Goal: Task Accomplishment & Management: Use online tool/utility

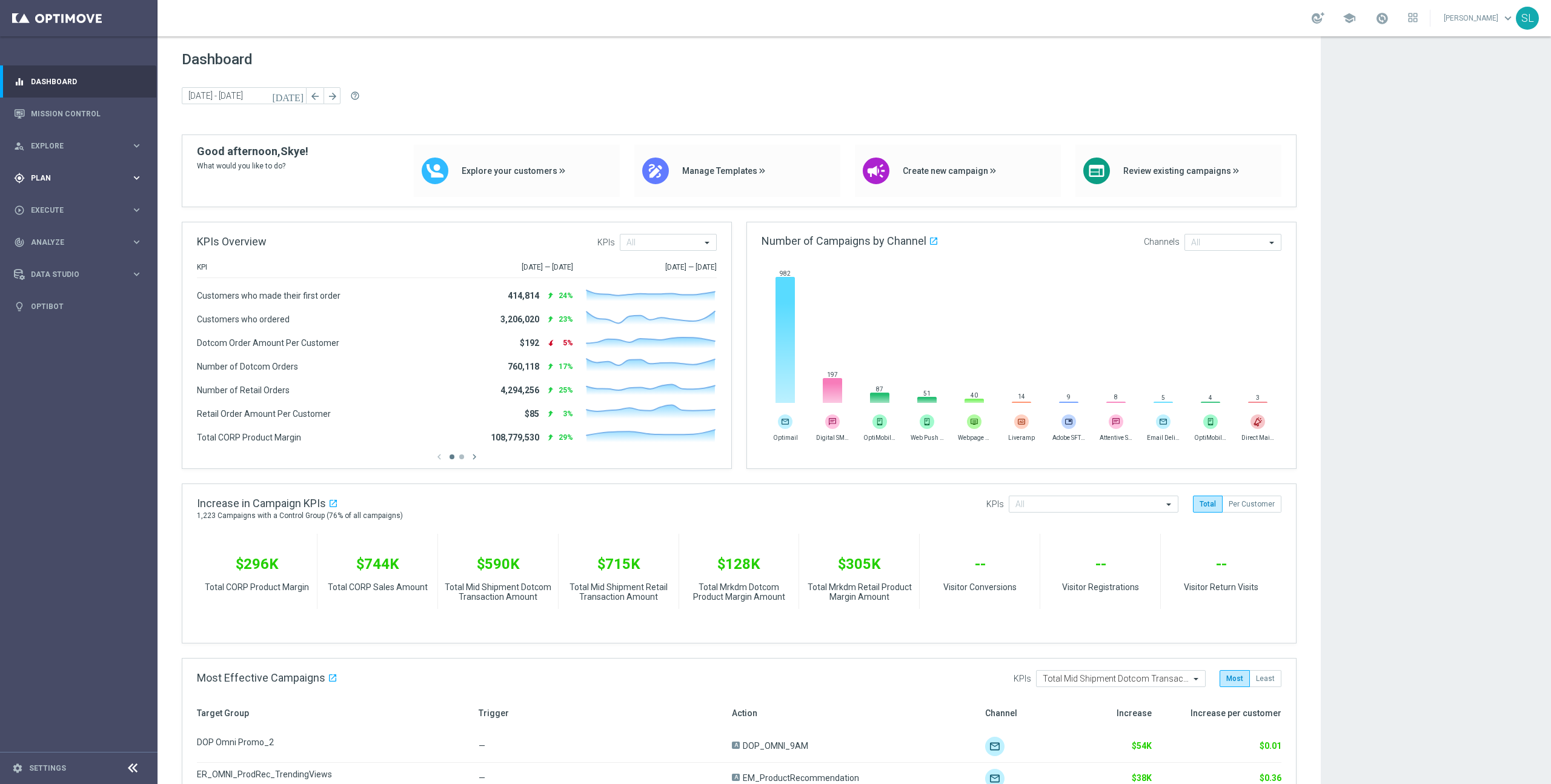
click at [47, 174] on span "Plan" at bounding box center [81, 178] width 100 height 7
click at [82, 113] on link "Mission Control" at bounding box center [86, 113] width 111 height 32
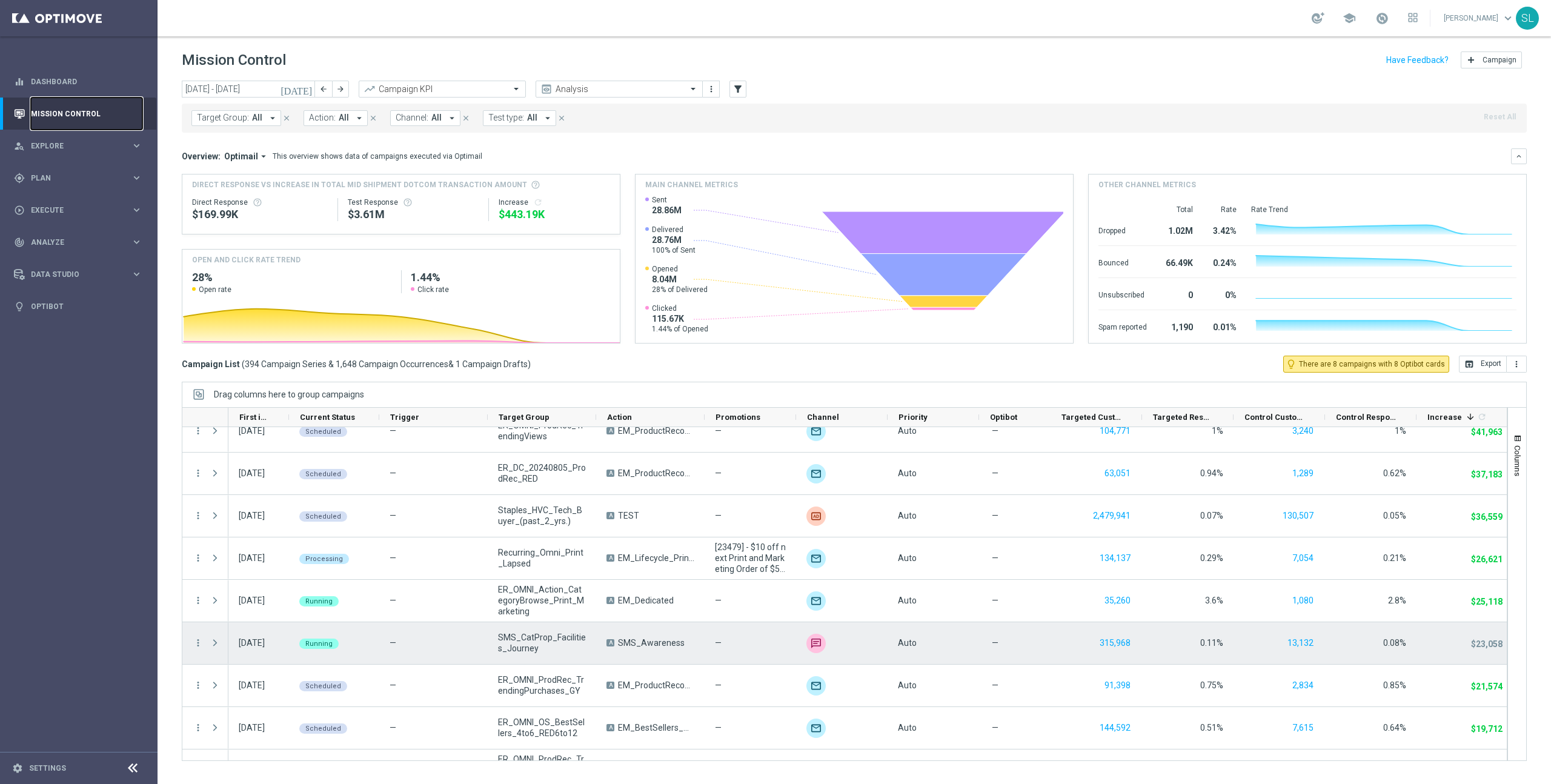
scroll to position [325, 0]
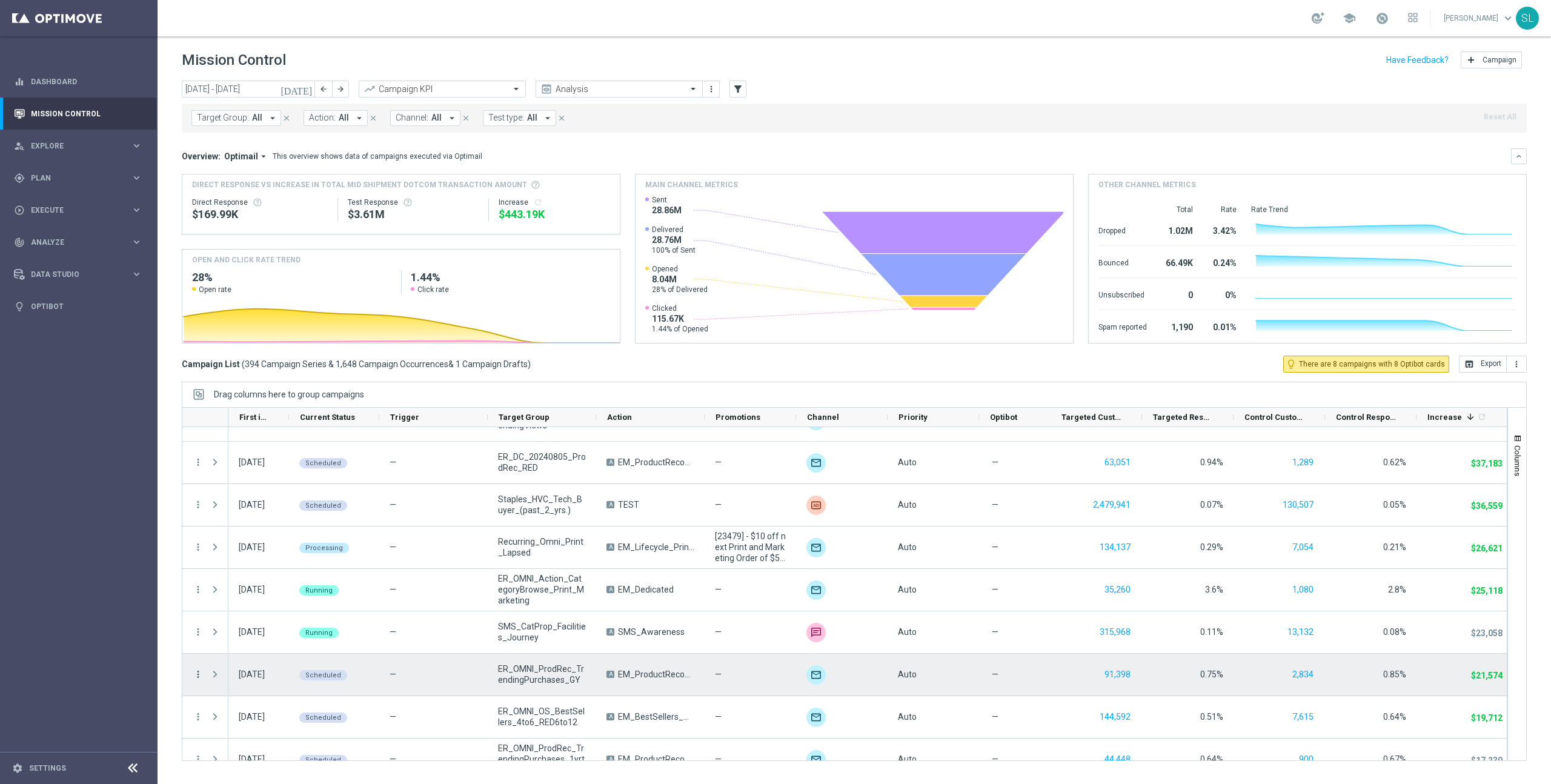
click at [195, 672] on icon "more_vert" at bounding box center [198, 674] width 11 height 11
click at [245, 533] on span "Campaign Details" at bounding box center [252, 531] width 61 height 8
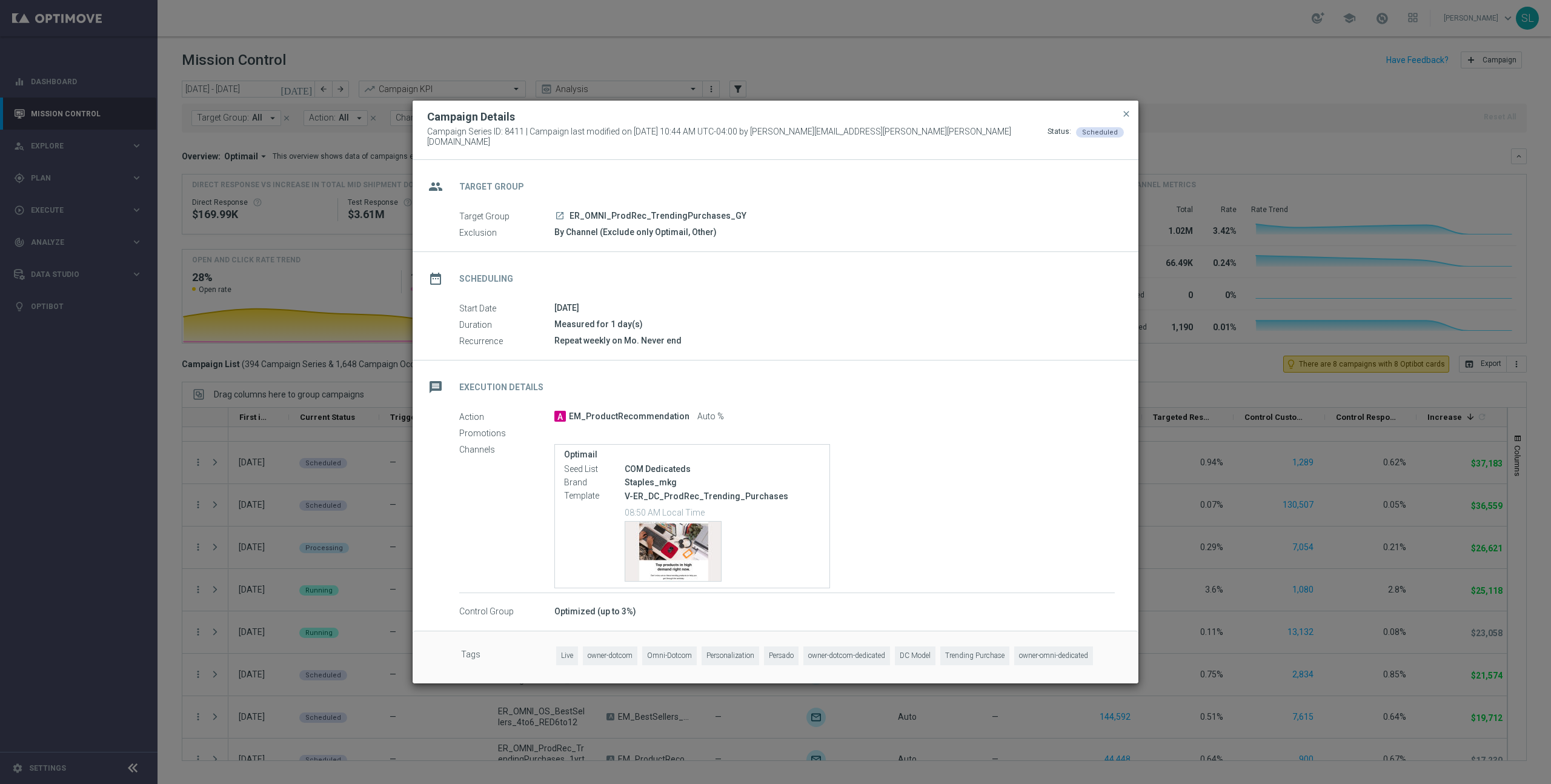
click at [666, 491] on p "V-ER_DC_ProdRec_Trending_Purchases" at bounding box center [722, 496] width 195 height 11
copy div "V-ER_DC_ProdRec_Trending_Purchases"
click at [308, 64] on modal-container "Campaign Details Campaign Series ID: 8411 | Campaign last modified on [DATE] 10…" at bounding box center [775, 392] width 1551 height 784
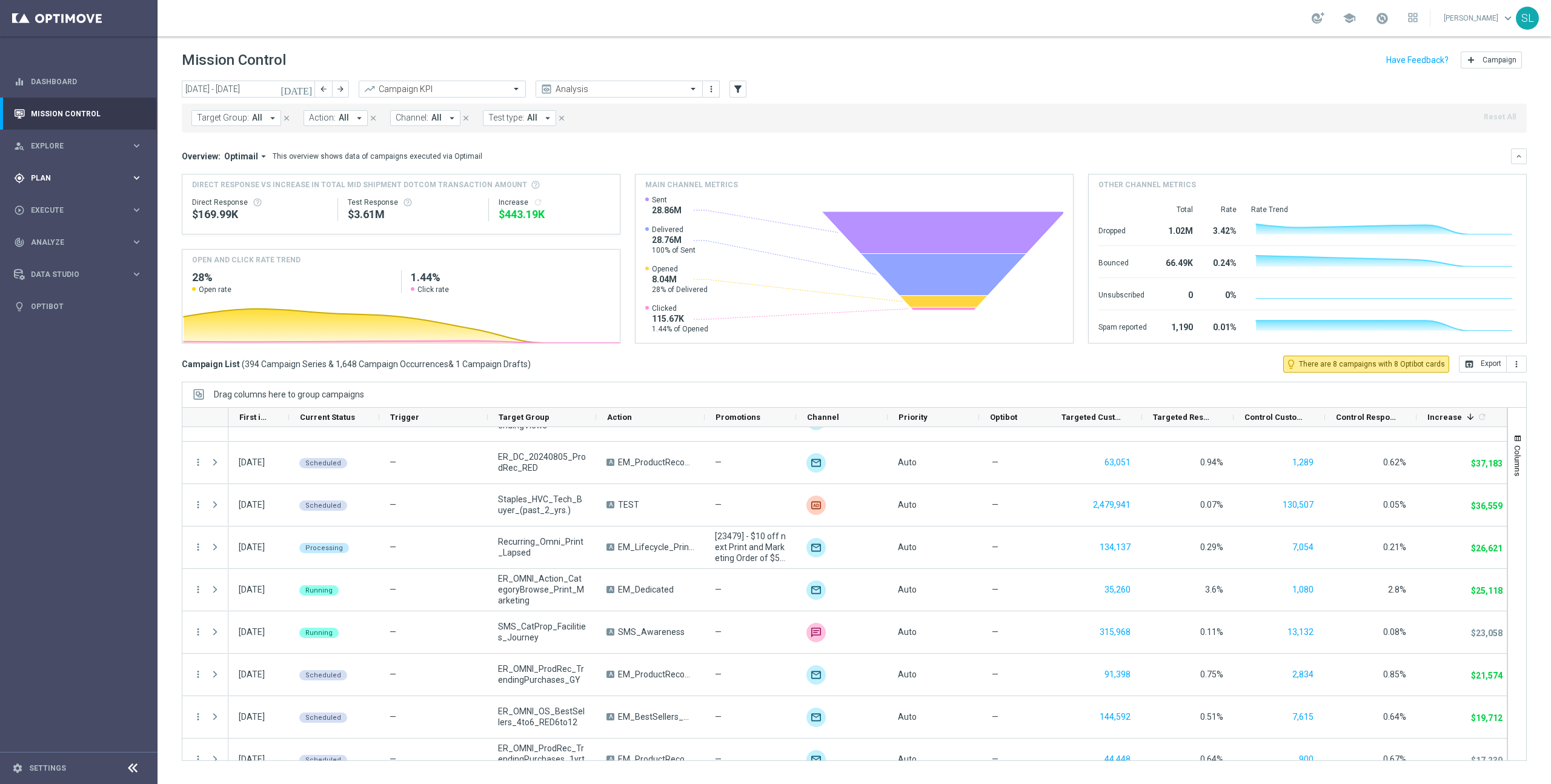
click at [88, 174] on span "Plan" at bounding box center [81, 178] width 100 height 7
click at [74, 234] on button "Templates keyboard_arrow_right" at bounding box center [87, 239] width 111 height 10
click at [72, 253] on link "Optimail" at bounding box center [82, 258] width 88 height 10
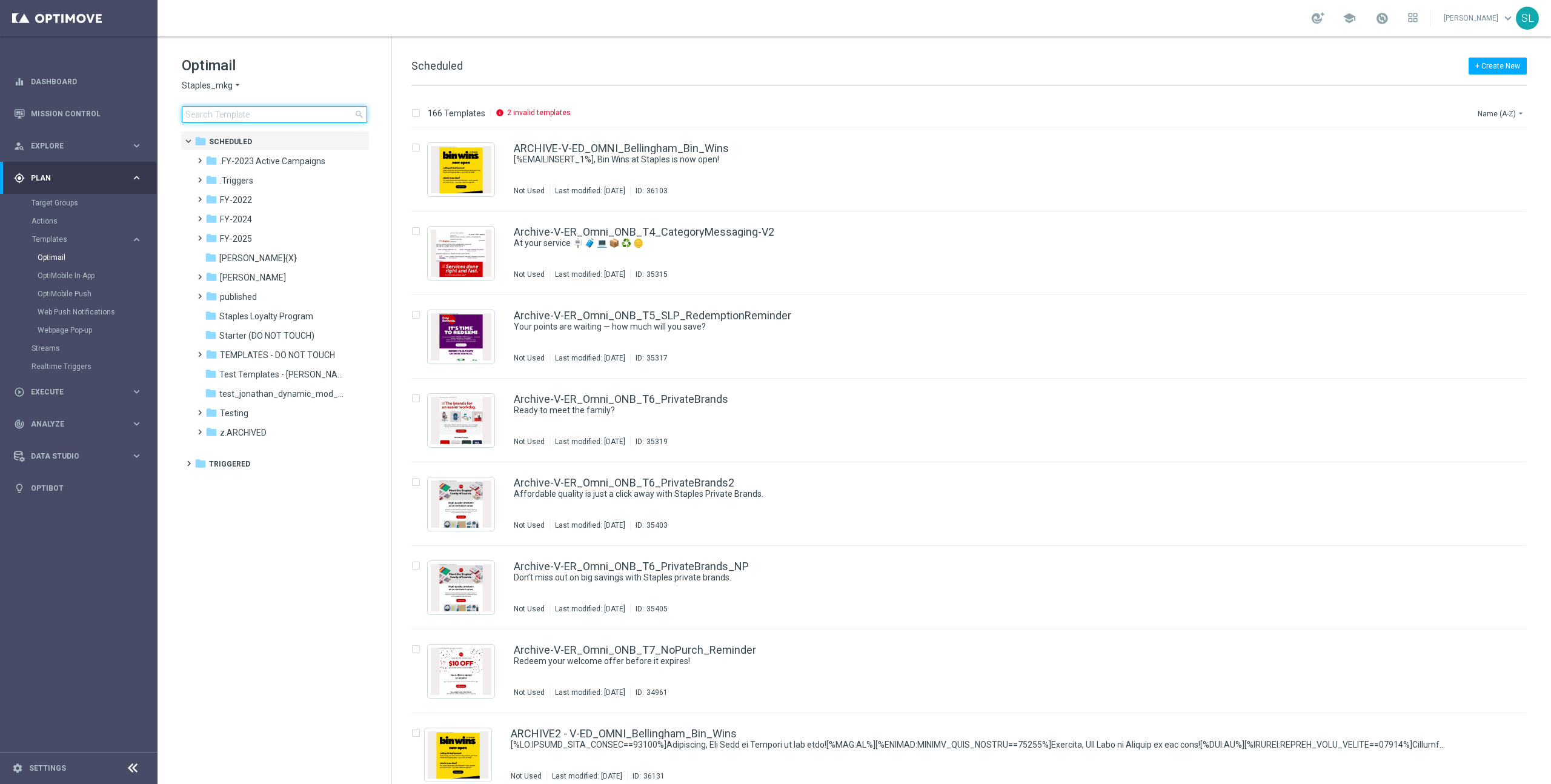
click at [251, 115] on input at bounding box center [274, 114] width 186 height 17
type input "V-ER_DC_ProdRec_Trending_Purchases"
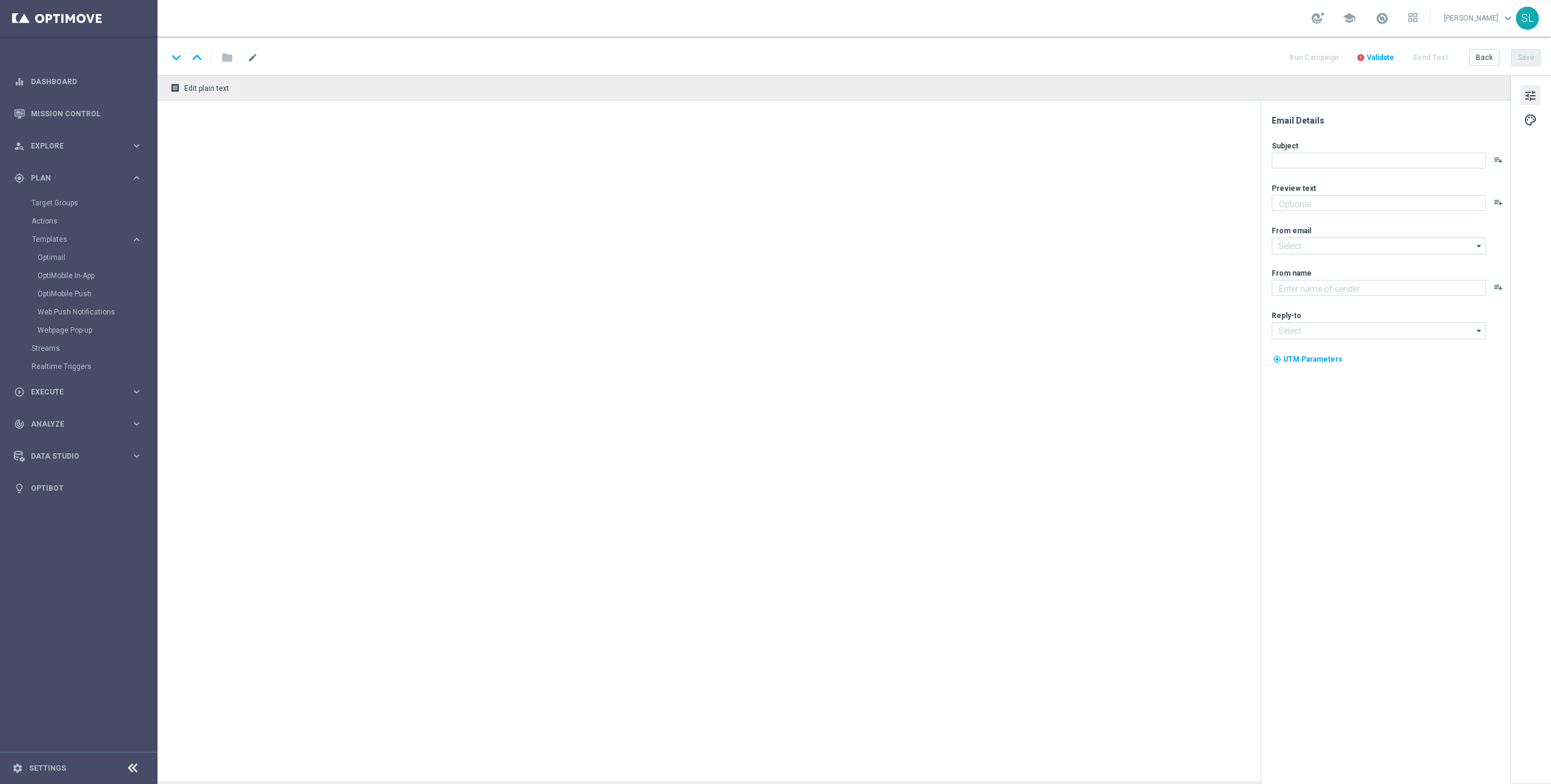
type textarea "Exactly what you need to get the job done right."
type input "[EMAIL_ADDRESS][DOMAIN_NAME]"
type textarea "Staples"
type input "[EMAIL_ADDRESS][DOMAIN_NAME]"
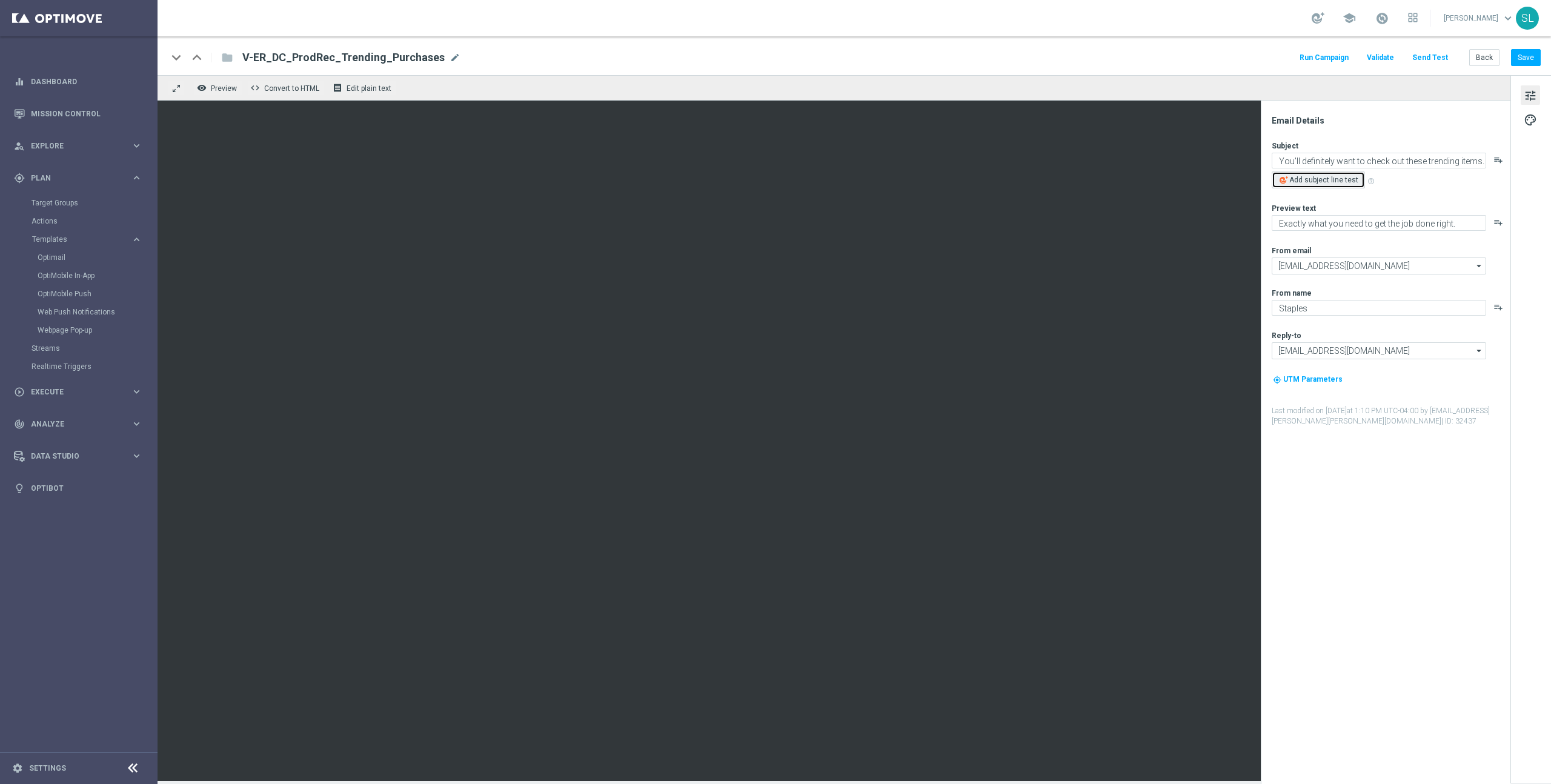
click at [1333, 182] on span "Add subject line test" at bounding box center [1323, 180] width 69 height 8
click at [1486, 62] on button "Back" at bounding box center [1484, 57] width 30 height 17
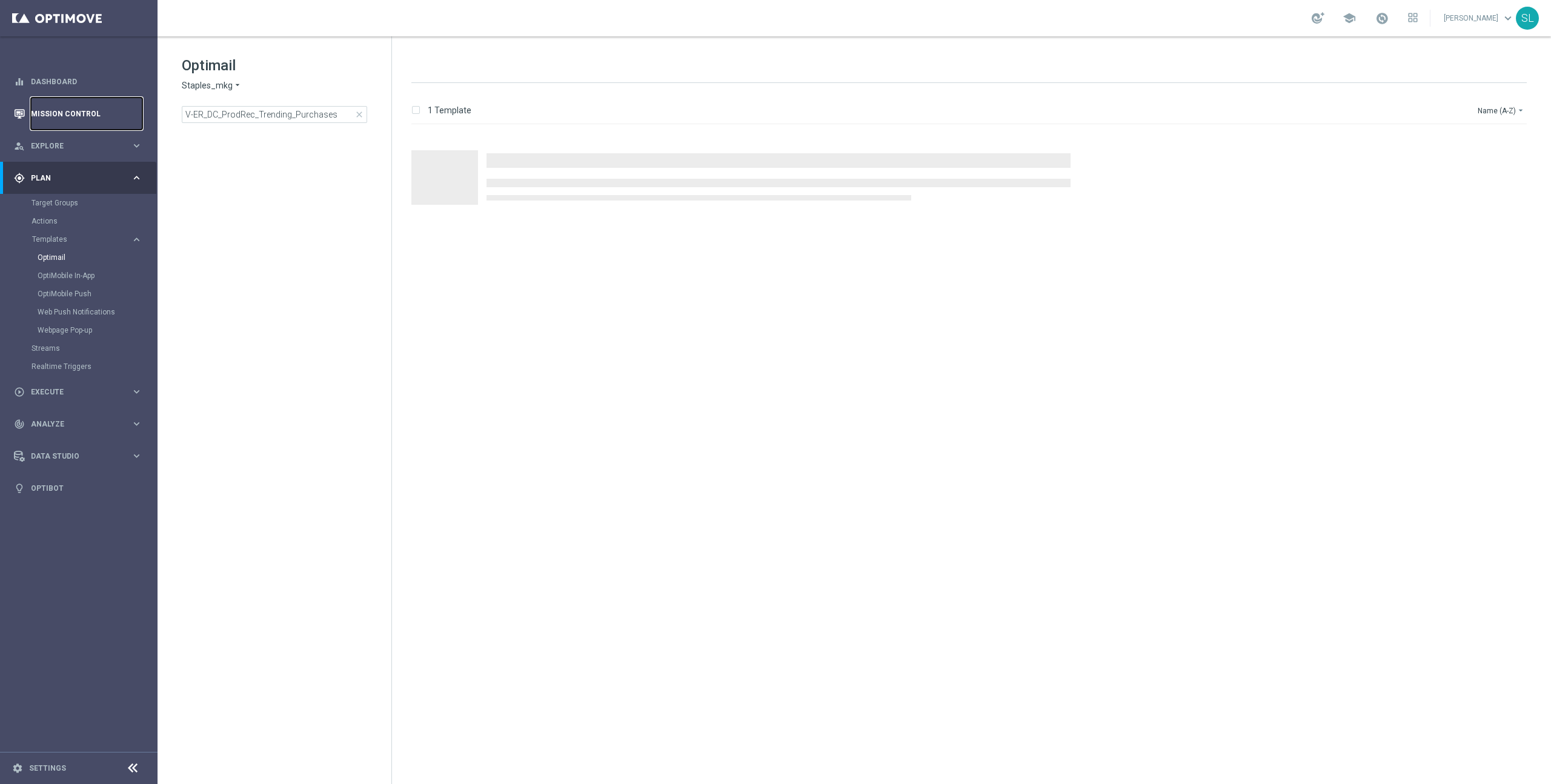
click at [58, 108] on link "Mission Control" at bounding box center [86, 113] width 111 height 32
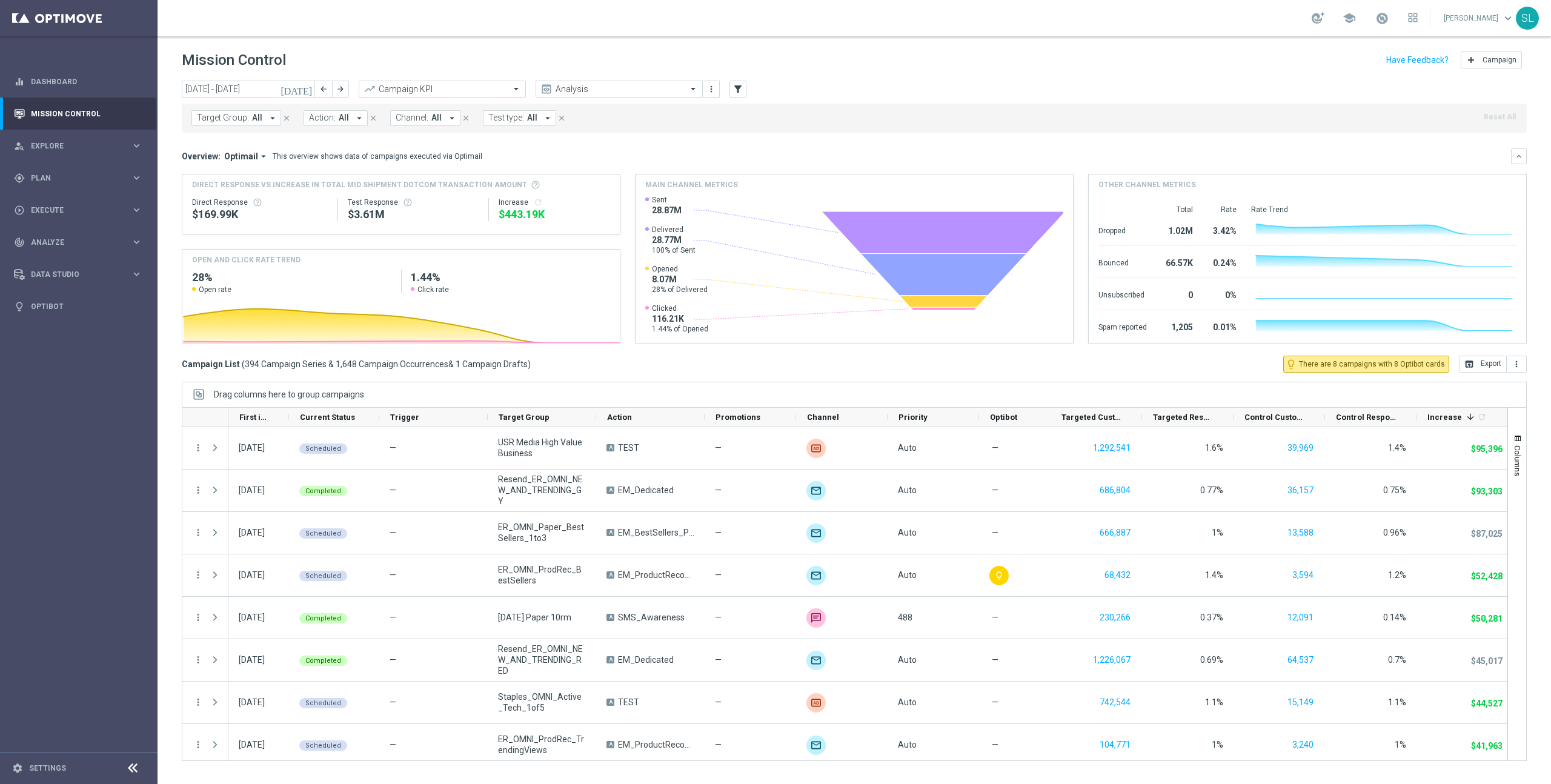
click at [228, 119] on span "Target Group:" at bounding box center [223, 118] width 52 height 10
click at [253, 176] on span "(All Search Results)" at bounding box center [242, 175] width 67 height 10
type input "print_lap"
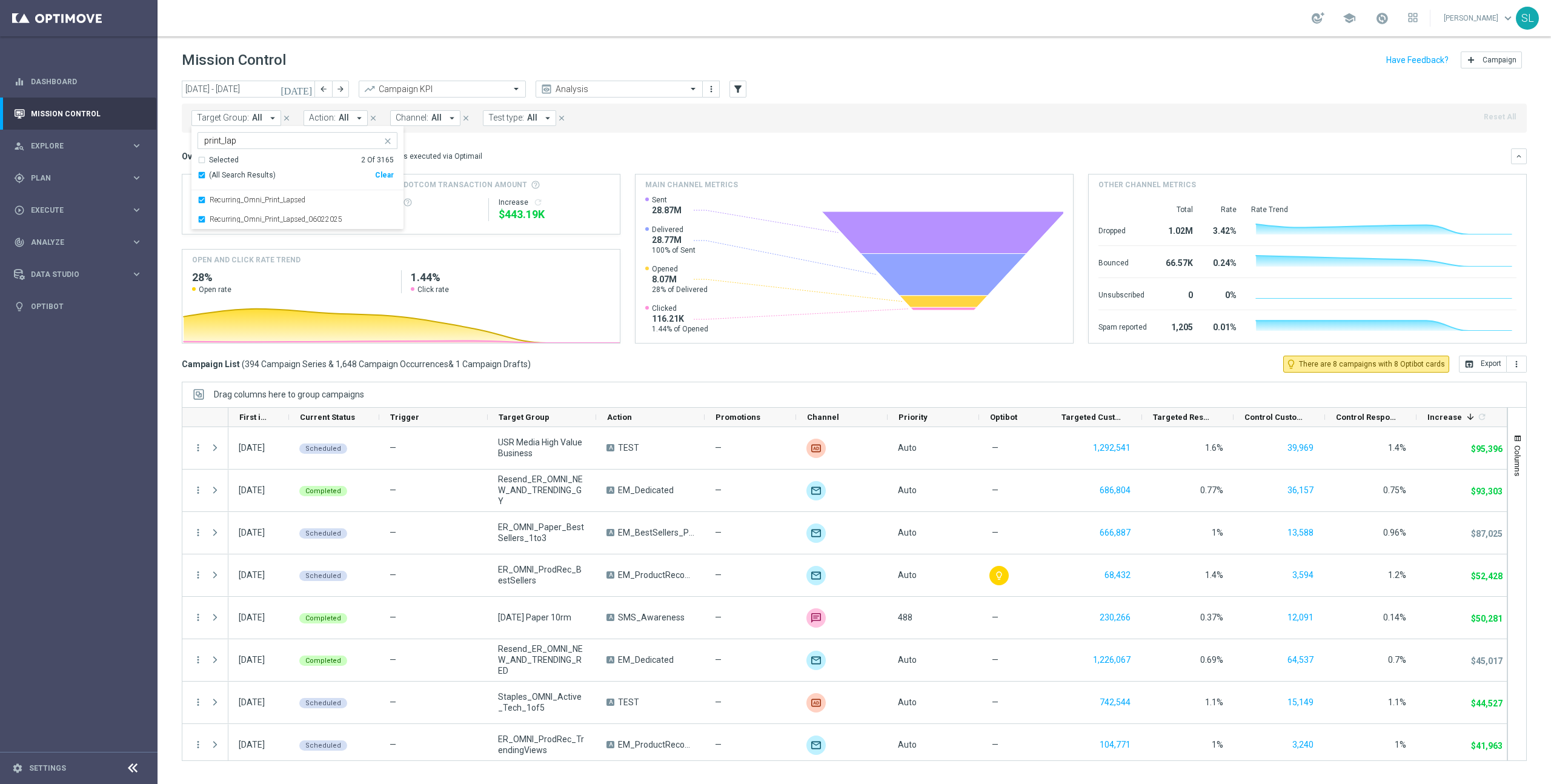
click at [952, 107] on div "Target Group: All arrow_drop_down Selected 2 of 3165 print_lap Selected 2 Of 31…" at bounding box center [854, 118] width 1345 height 29
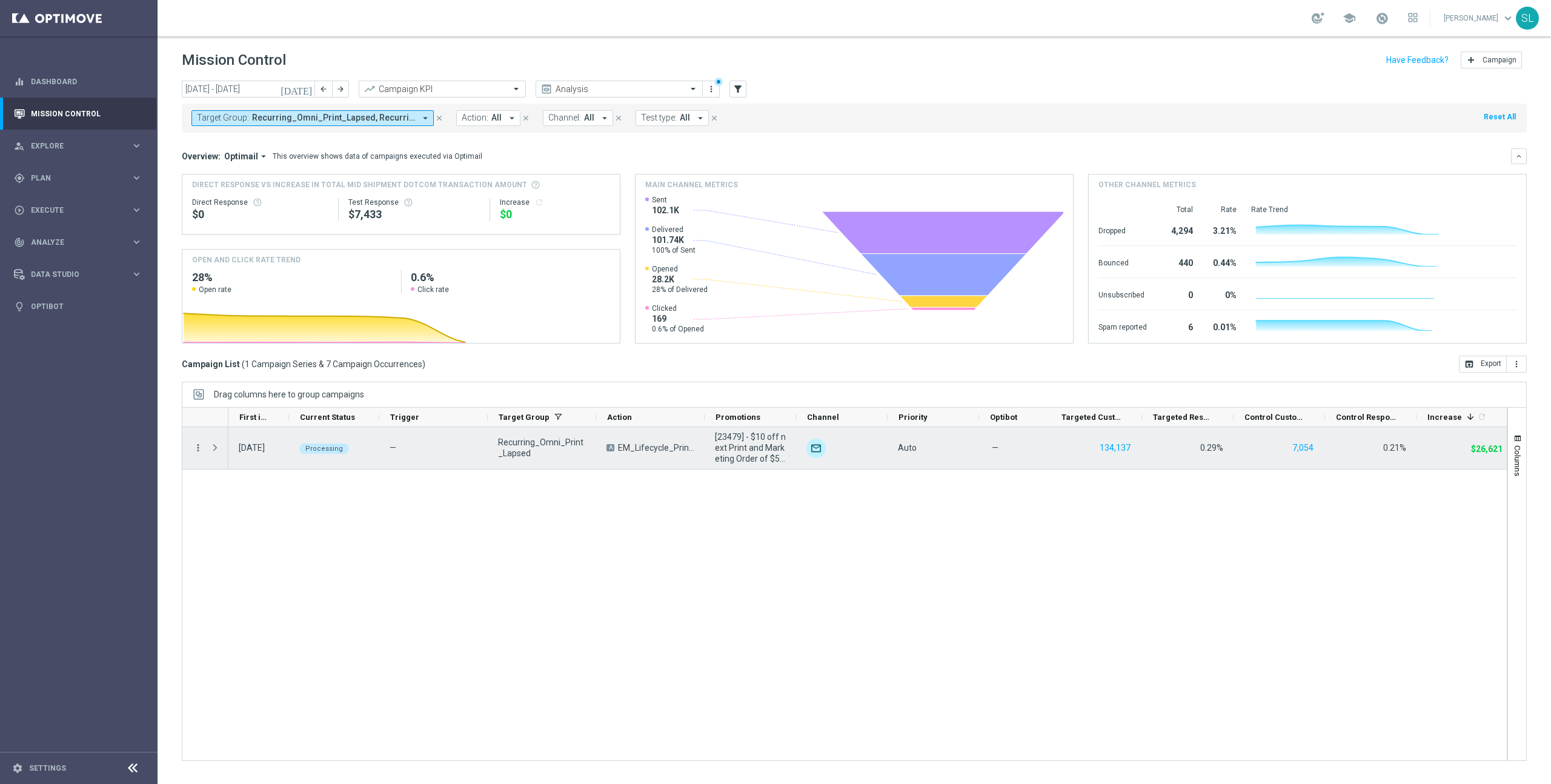
click at [195, 443] on icon "more_vert" at bounding box center [198, 448] width 11 height 11
click at [233, 456] on span "Campaign Details" at bounding box center [252, 456] width 61 height 8
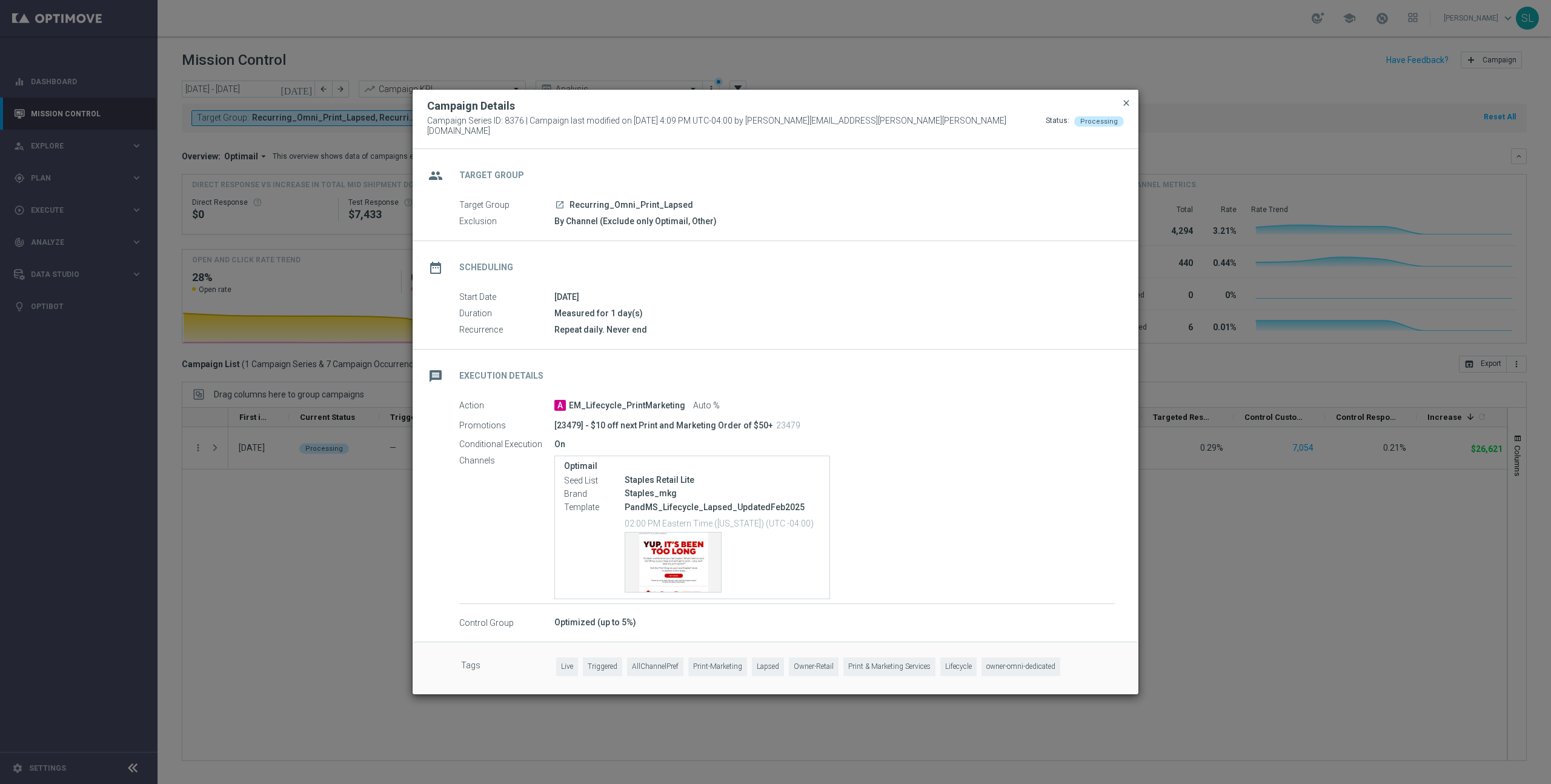
click at [1127, 106] on span "close" at bounding box center [1127, 103] width 10 height 10
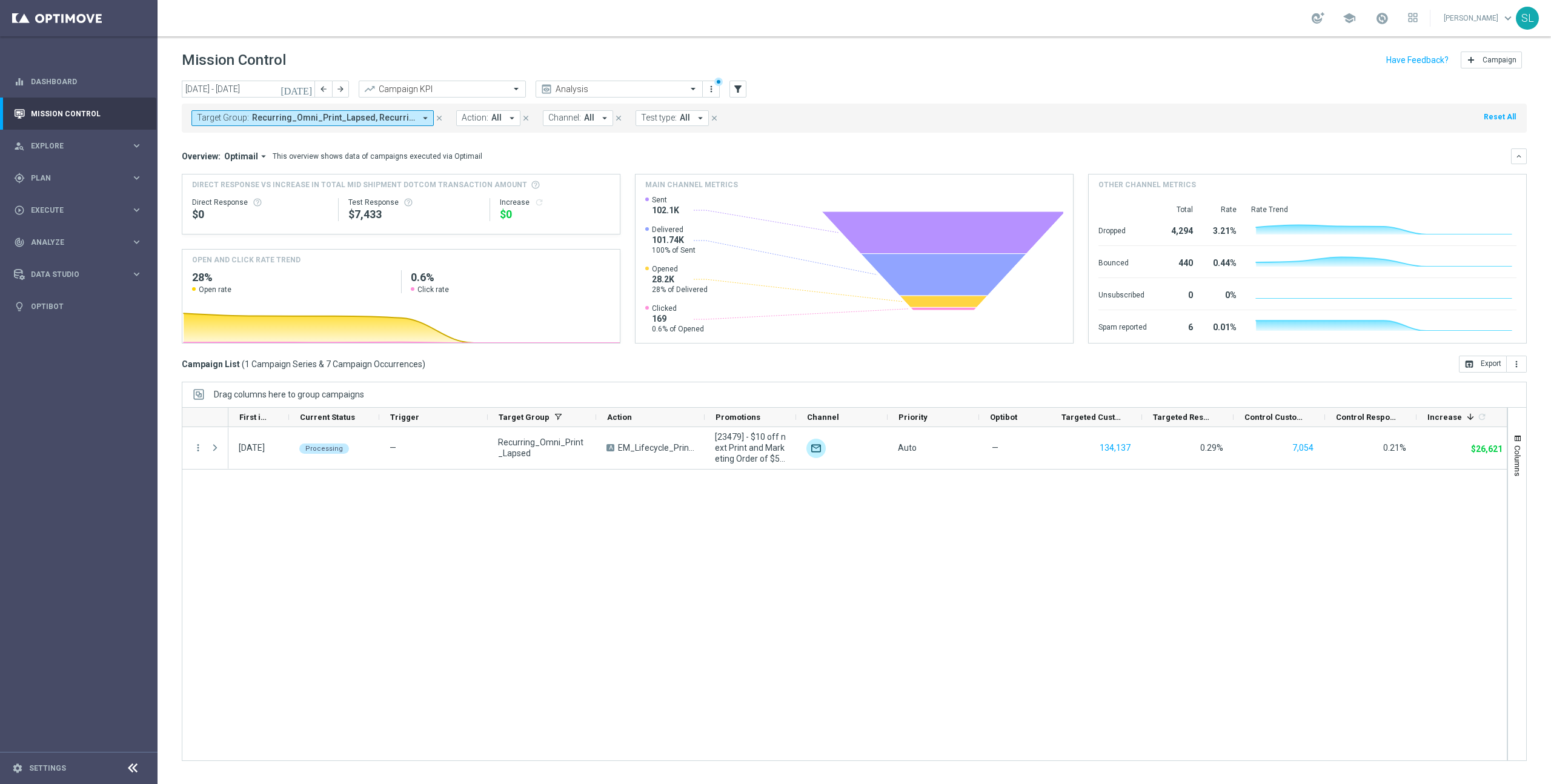
click at [1164, 557] on div "[DATE] Processing — Recurring_Omni_Print_Lapsed A EM_Lifecycle_PrintMarketing […" at bounding box center [868, 594] width 1279 height 333
